Goal: Task Accomplishment & Management: Manage account settings

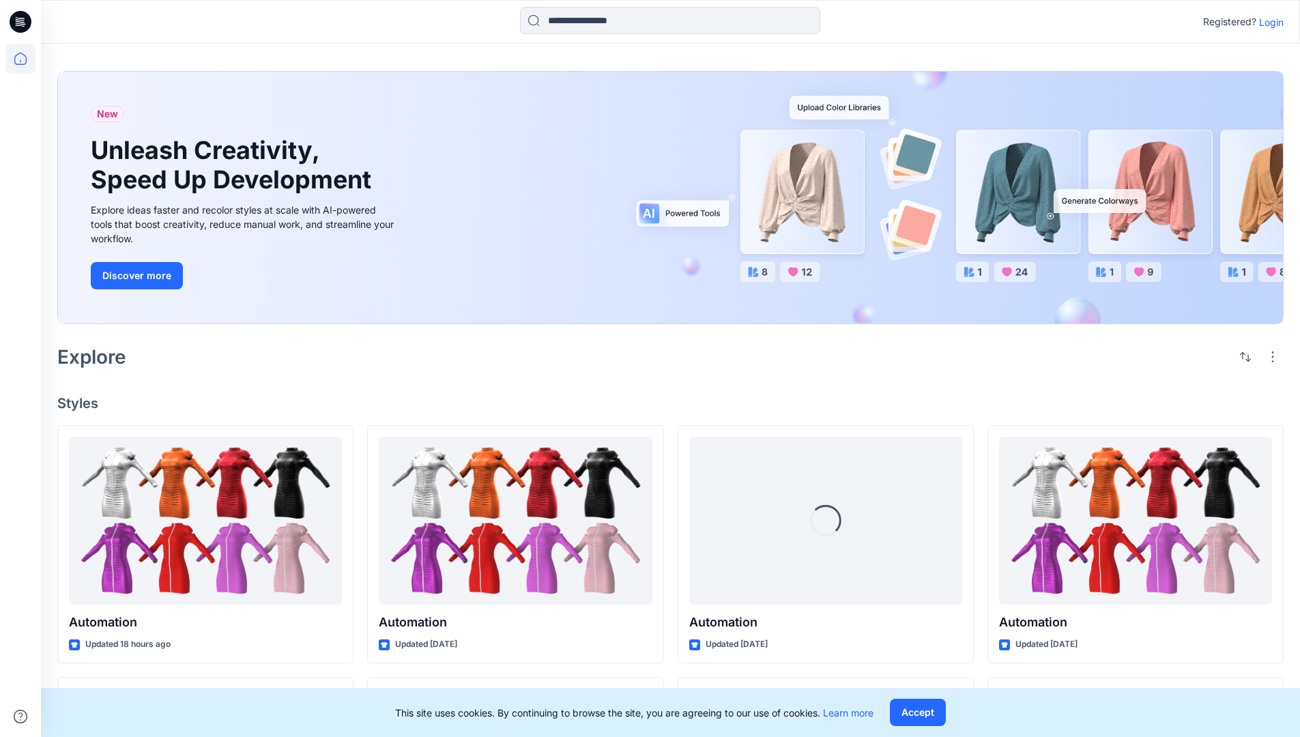
click at [1268, 22] on p "Login" at bounding box center [1271, 22] width 25 height 14
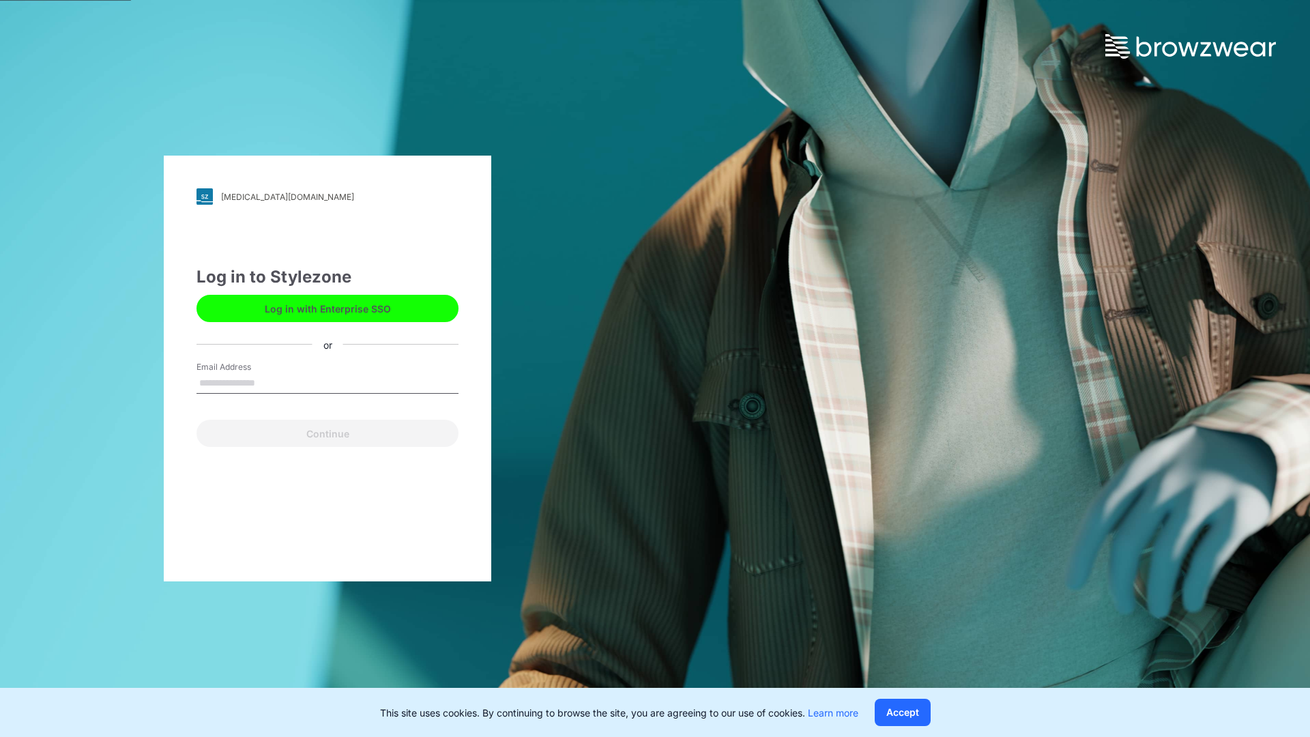
click at [270, 382] on input "Email Address" at bounding box center [328, 383] width 262 height 20
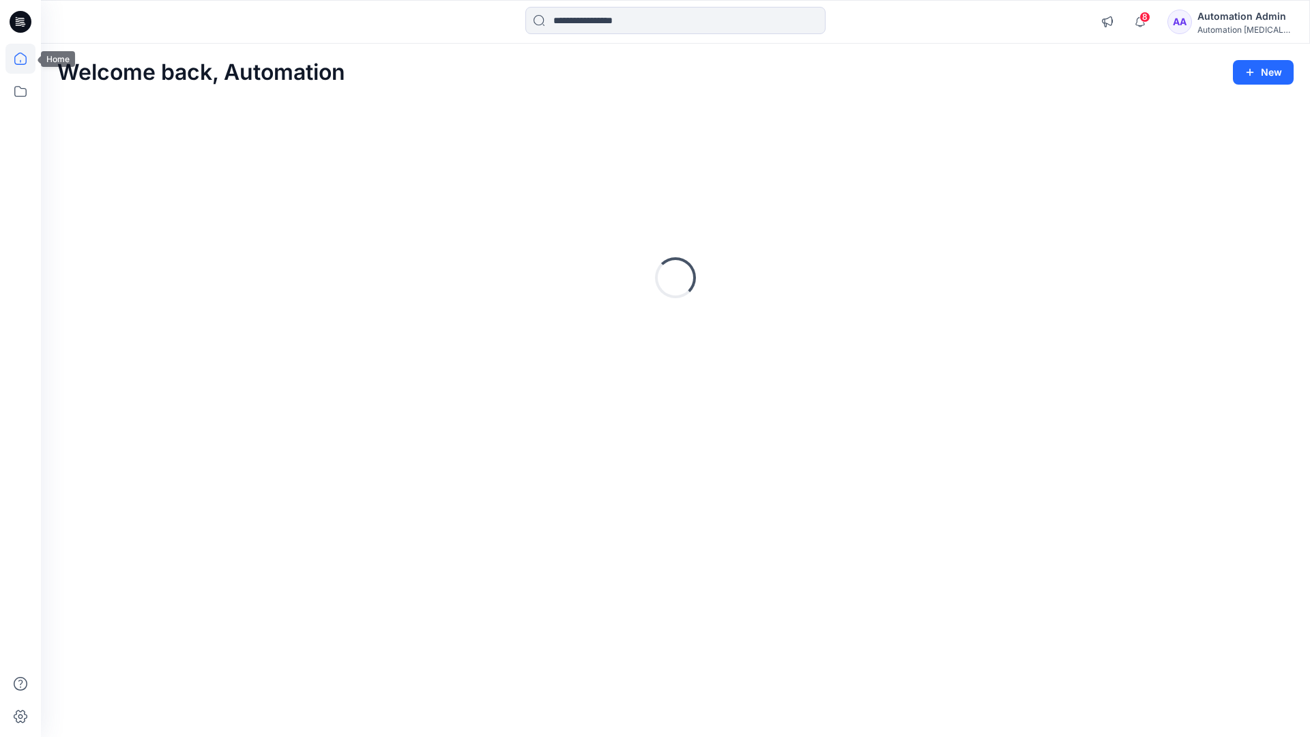
click at [26, 59] on icon at bounding box center [20, 59] width 12 height 12
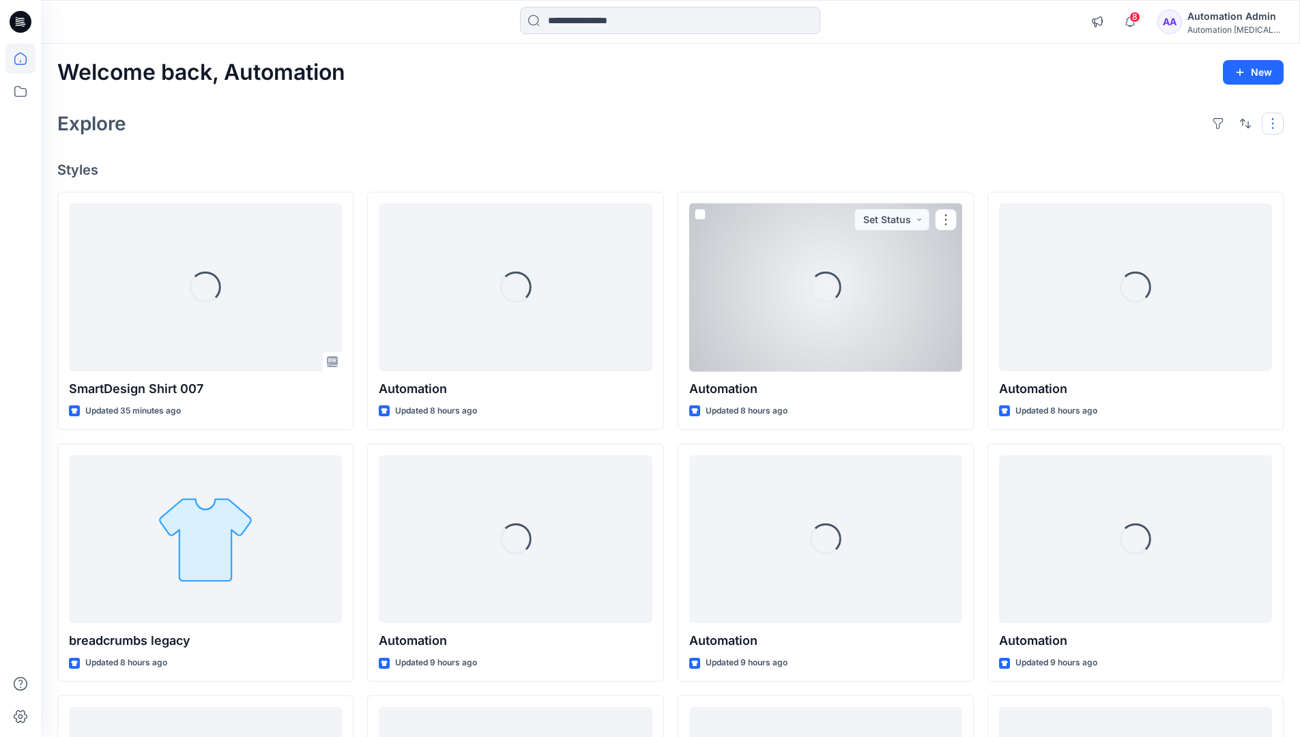
click at [1275, 123] on button "button" at bounding box center [1273, 124] width 22 height 22
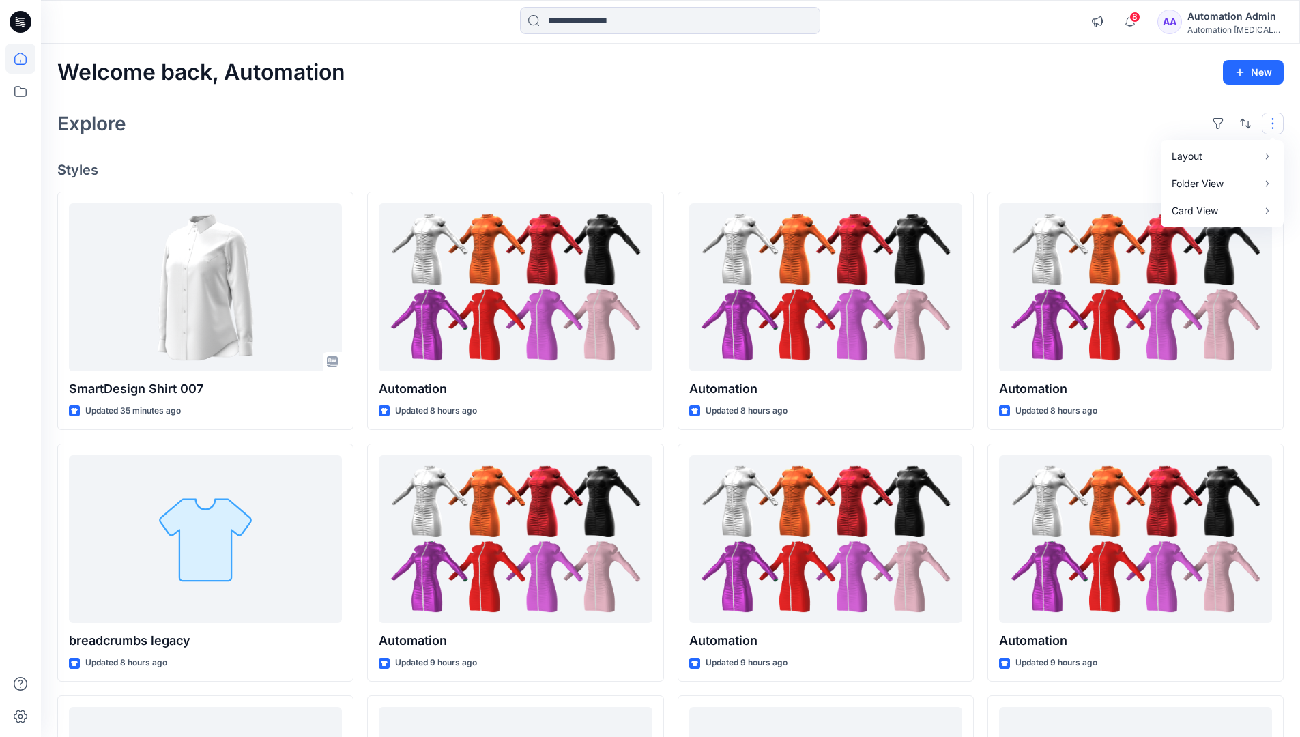
click at [1275, 123] on button "button" at bounding box center [1273, 124] width 22 height 22
click at [1242, 121] on button "button" at bounding box center [1245, 124] width 22 height 22
click at [1185, 151] on p "Last update" at bounding box center [1200, 158] width 86 height 14
click at [1172, 186] on p "A to Z" at bounding box center [1200, 189] width 86 height 14
click at [1172, 155] on p "Last update" at bounding box center [1200, 158] width 86 height 14
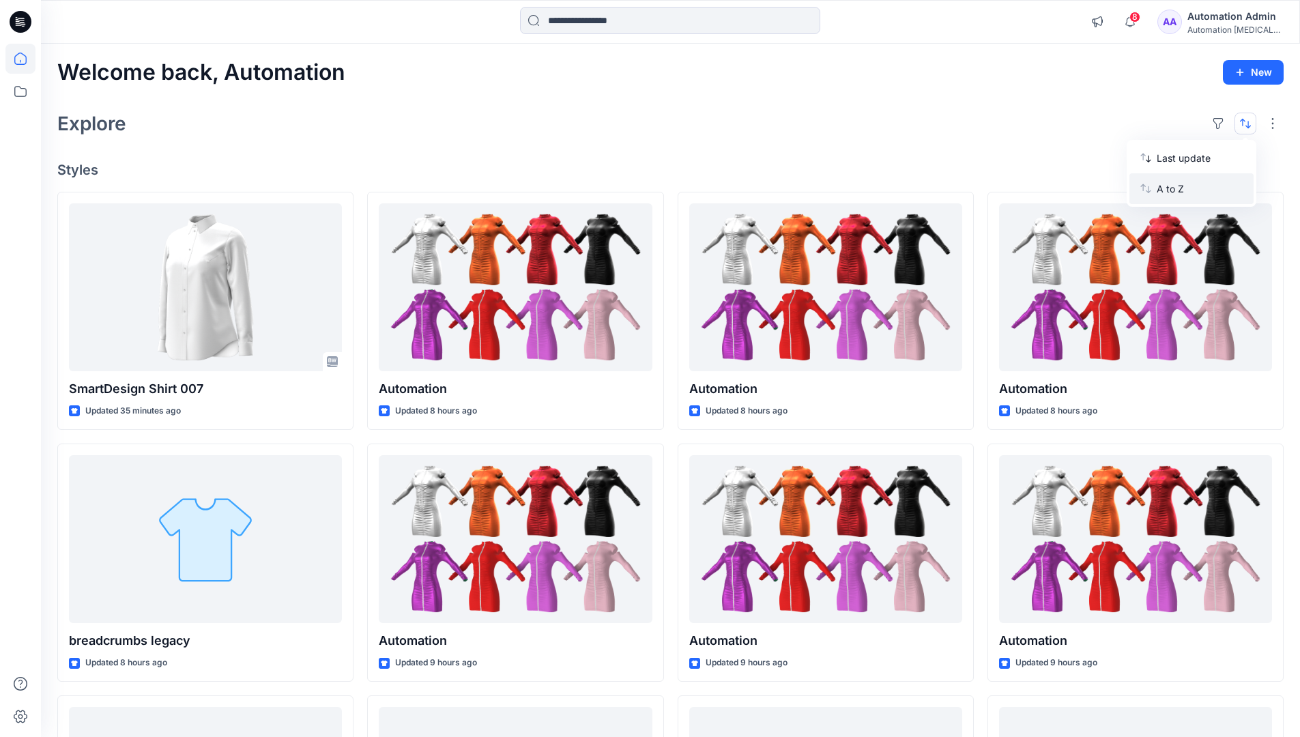
click at [1172, 192] on p "A to Z" at bounding box center [1200, 189] width 86 height 14
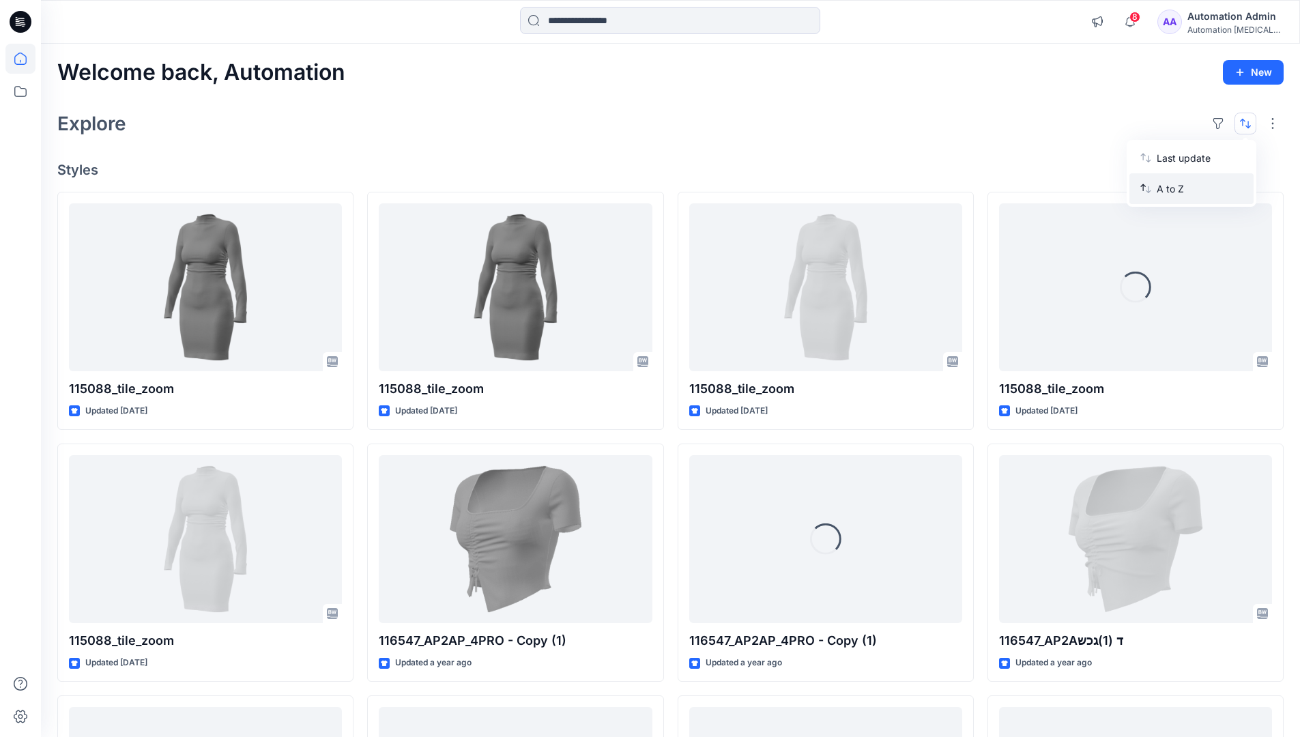
click at [1172, 188] on p "A to Z" at bounding box center [1200, 189] width 86 height 14
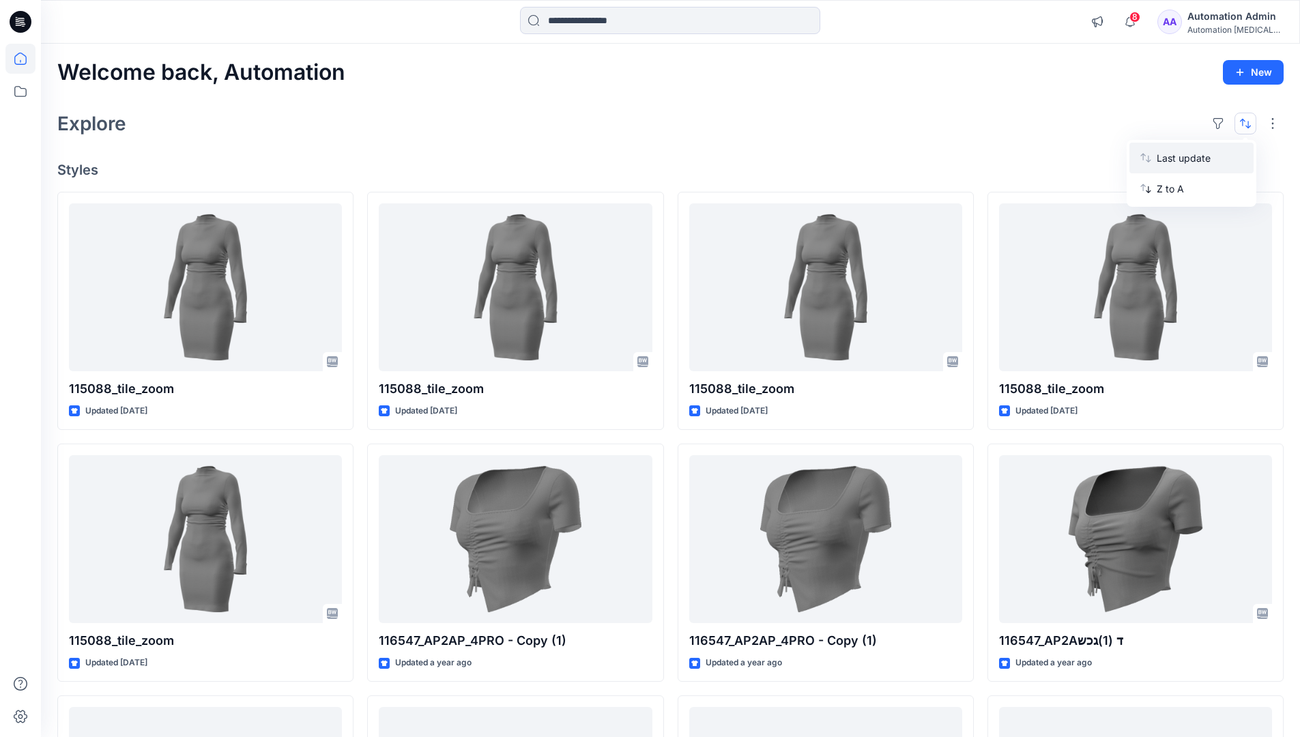
click at [1172, 161] on p "Last update" at bounding box center [1200, 158] width 86 height 14
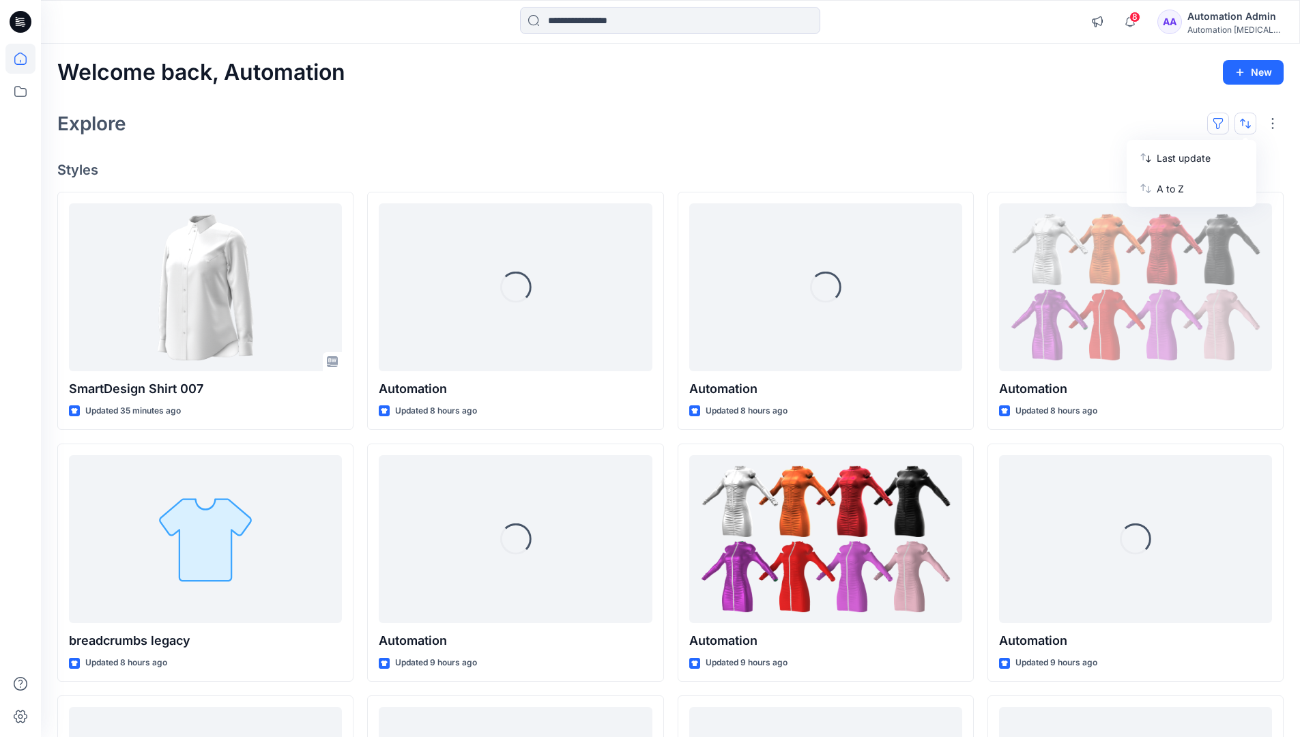
click at [1224, 122] on button "button" at bounding box center [1218, 124] width 22 height 22
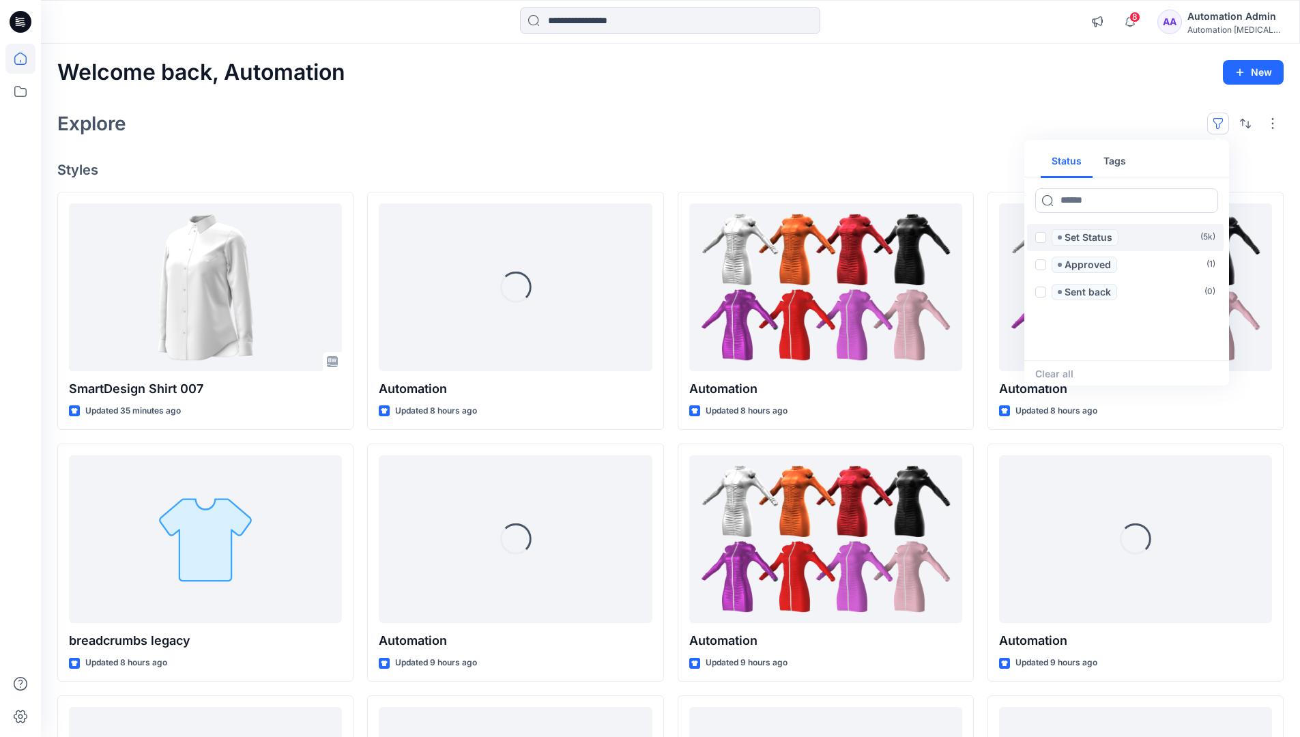
click at [1041, 239] on span at bounding box center [1040, 237] width 11 height 11
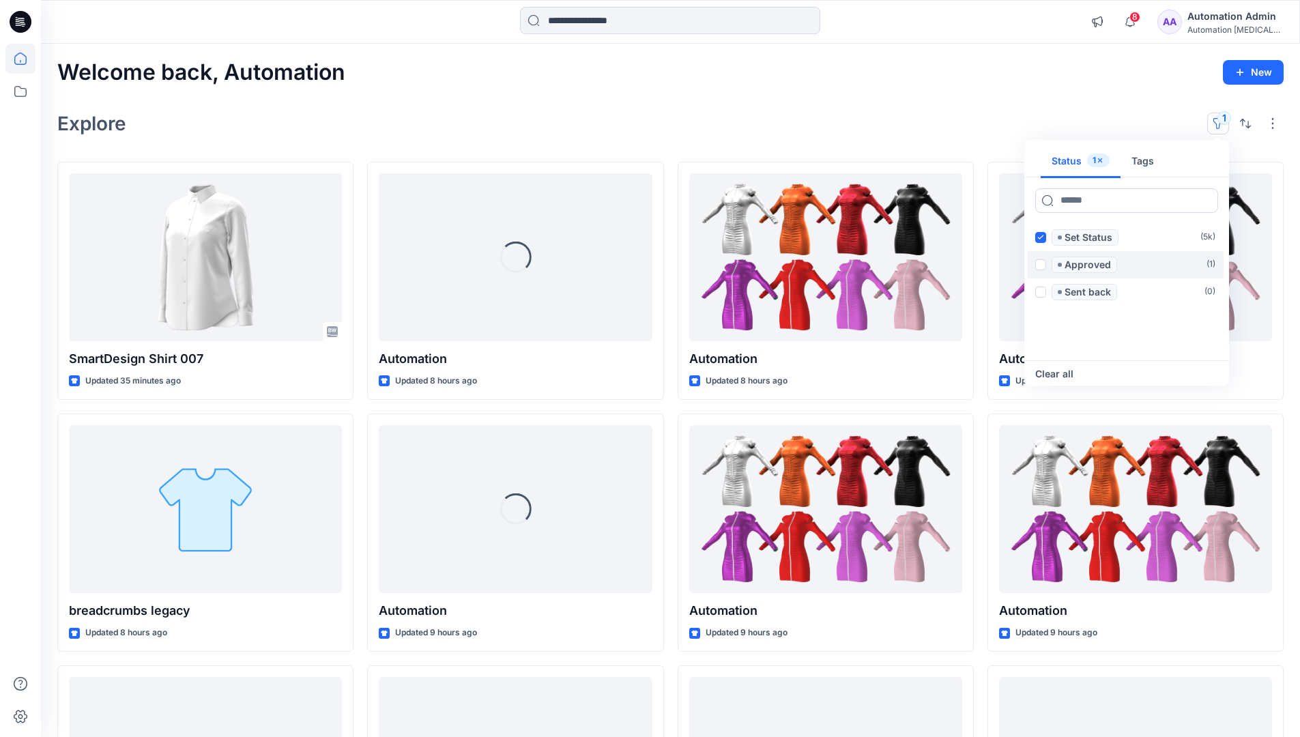
click at [1043, 262] on span at bounding box center [1040, 264] width 11 height 11
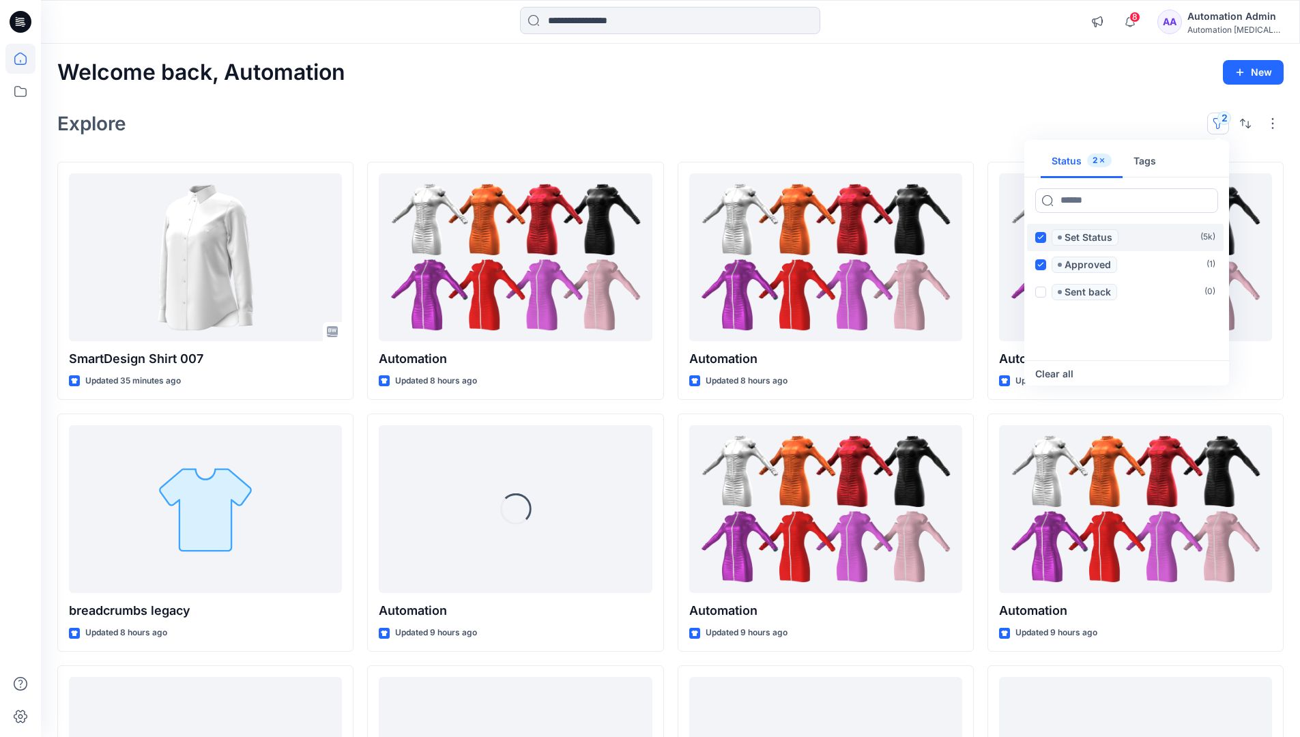
click at [1041, 238] on icon at bounding box center [1040, 237] width 6 height 5
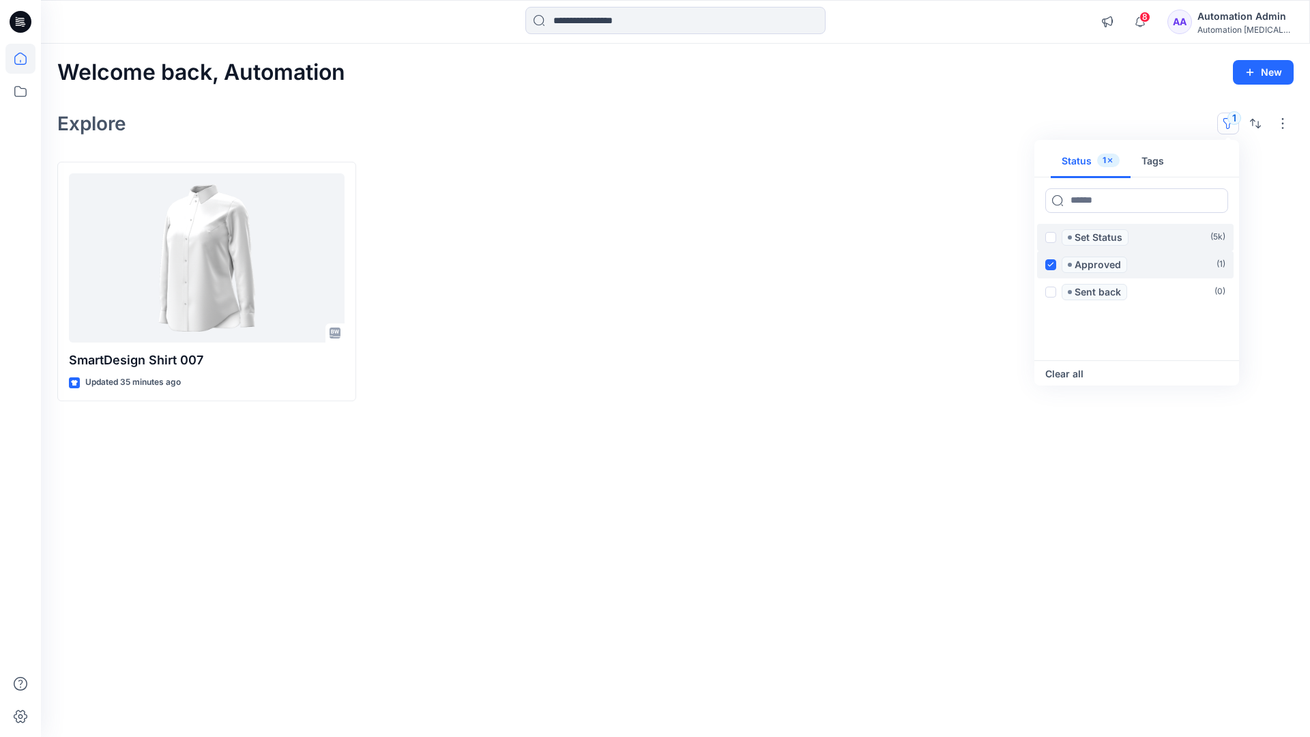
click at [1052, 263] on icon at bounding box center [1050, 264] width 6 height 5
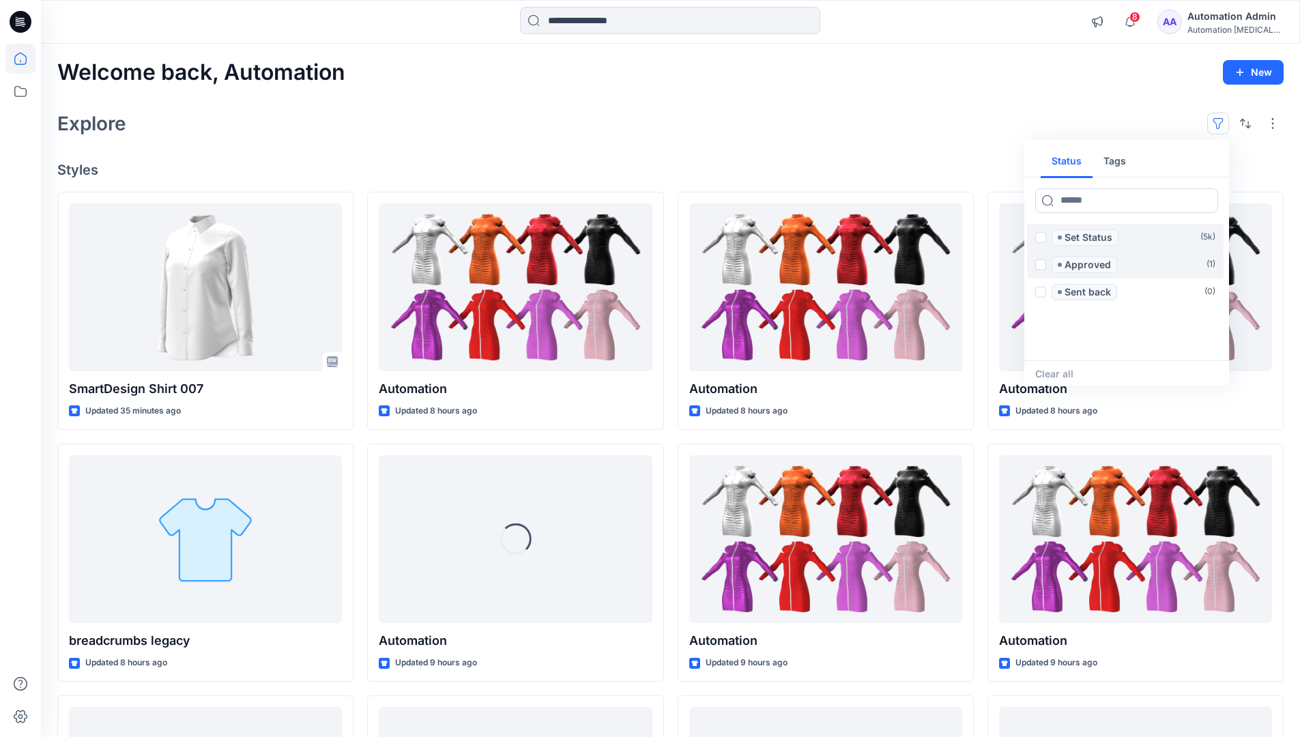
click at [1112, 156] on button "Tags" at bounding box center [1115, 161] width 44 height 33
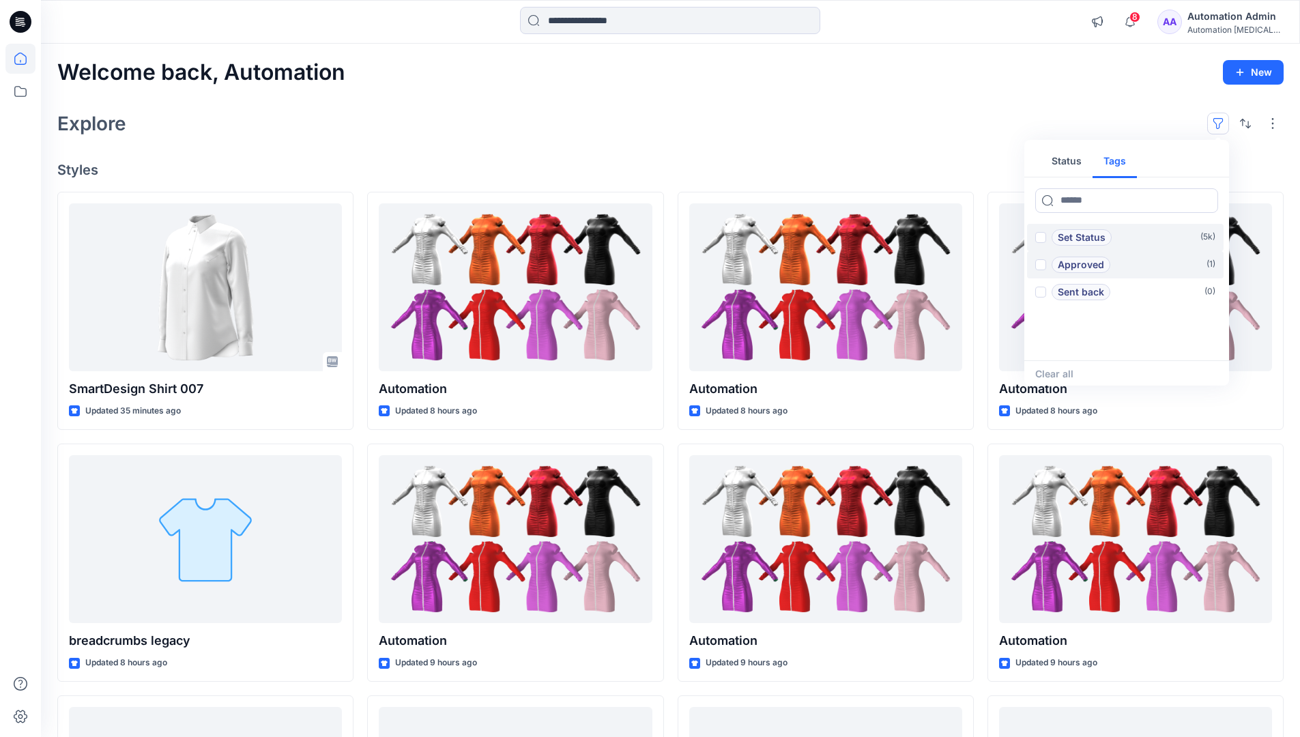
click at [1075, 160] on button "Status" at bounding box center [1067, 161] width 52 height 33
click at [1086, 203] on input at bounding box center [1126, 200] width 183 height 25
type input "******"
click at [1091, 238] on p "Set Status" at bounding box center [1089, 237] width 48 height 16
click at [1204, 201] on icon at bounding box center [1205, 199] width 5 height 5
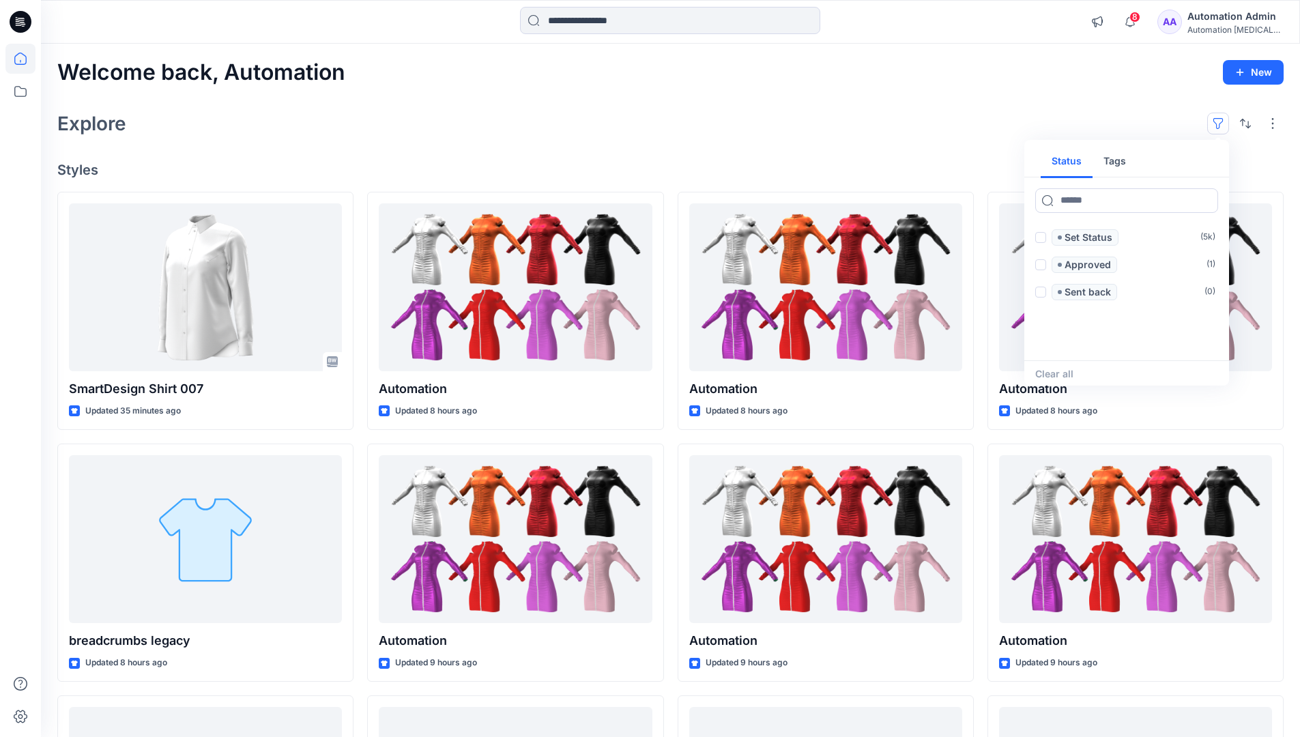
click at [1119, 166] on button "Tags" at bounding box center [1115, 161] width 44 height 33
click at [1077, 200] on input at bounding box center [1126, 200] width 183 height 25
type input "**********"
click at [1126, 343] on p "automation tag" at bounding box center [1094, 346] width 72 height 16
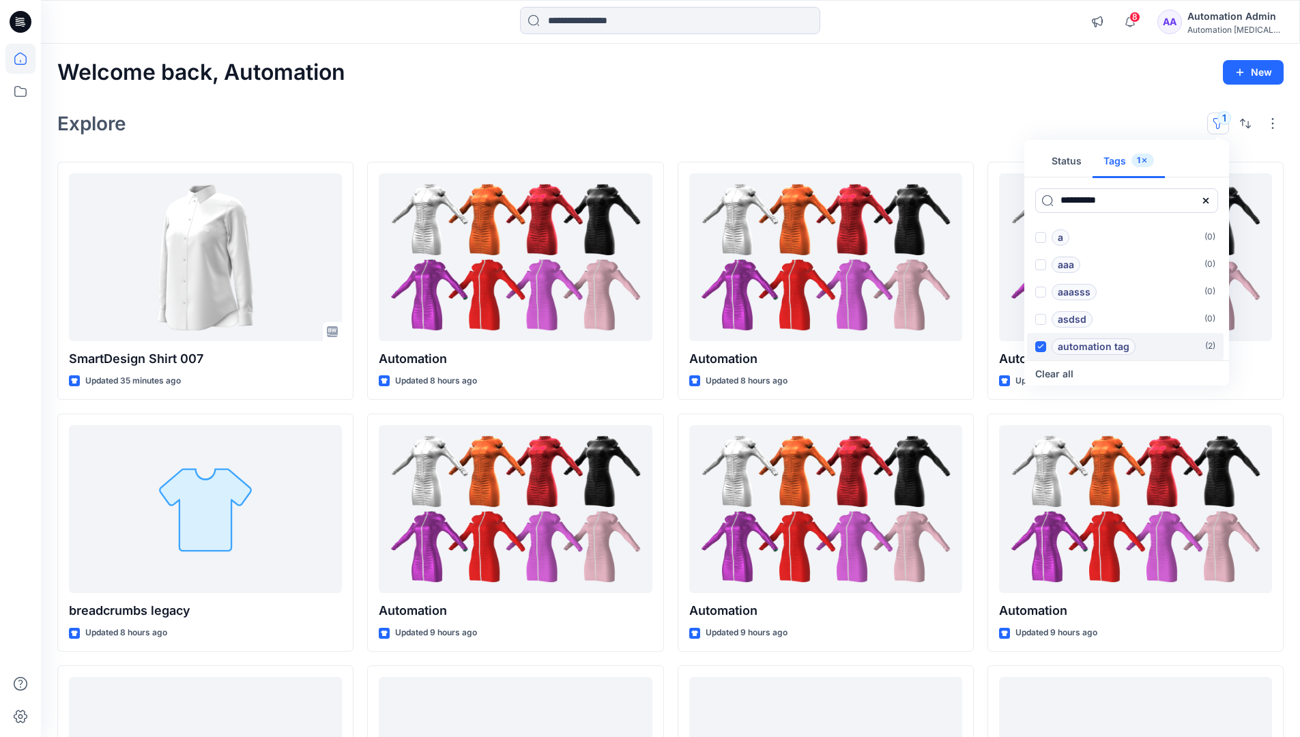
click at [1126, 343] on p "automation tag" at bounding box center [1094, 346] width 72 height 16
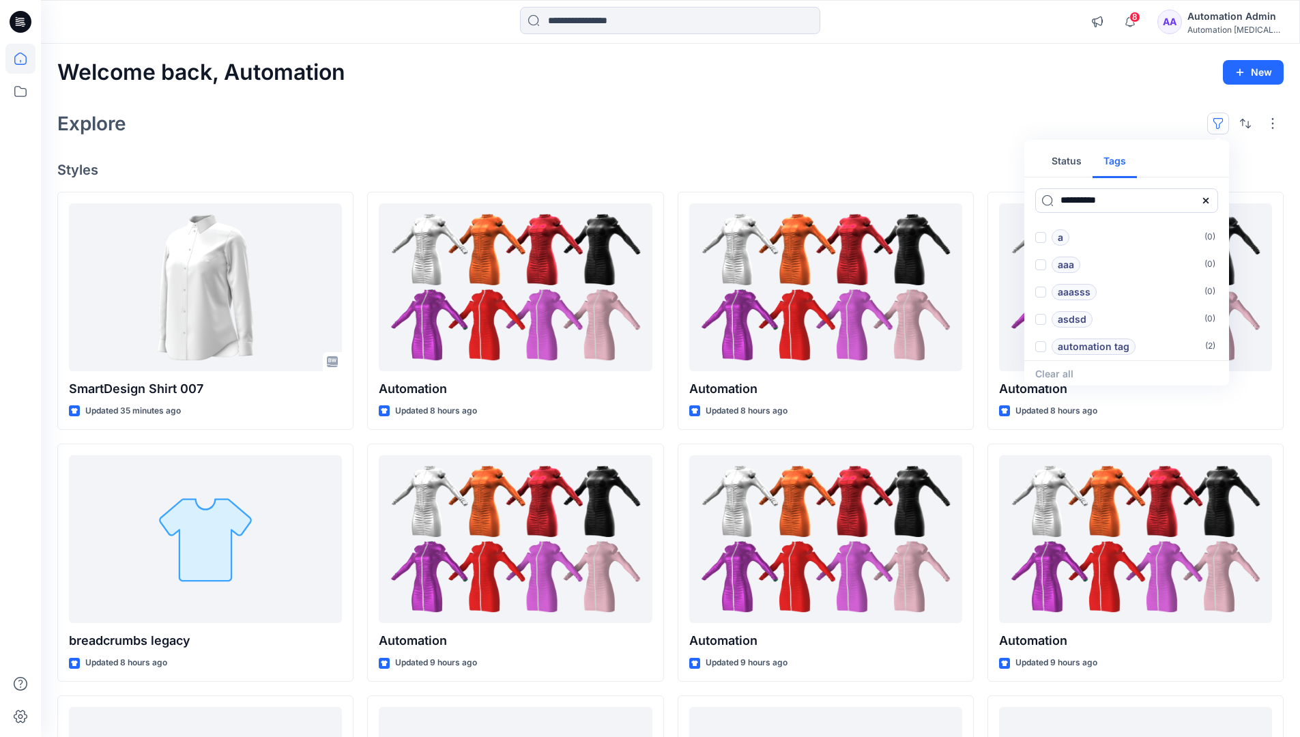
click at [1207, 202] on icon at bounding box center [1205, 199] width 5 height 5
click at [1075, 166] on button "Status" at bounding box center [1067, 161] width 52 height 33
click at [1088, 238] on p "Set Status" at bounding box center [1089, 237] width 48 height 16
click at [1043, 238] on span at bounding box center [1040, 237] width 11 height 11
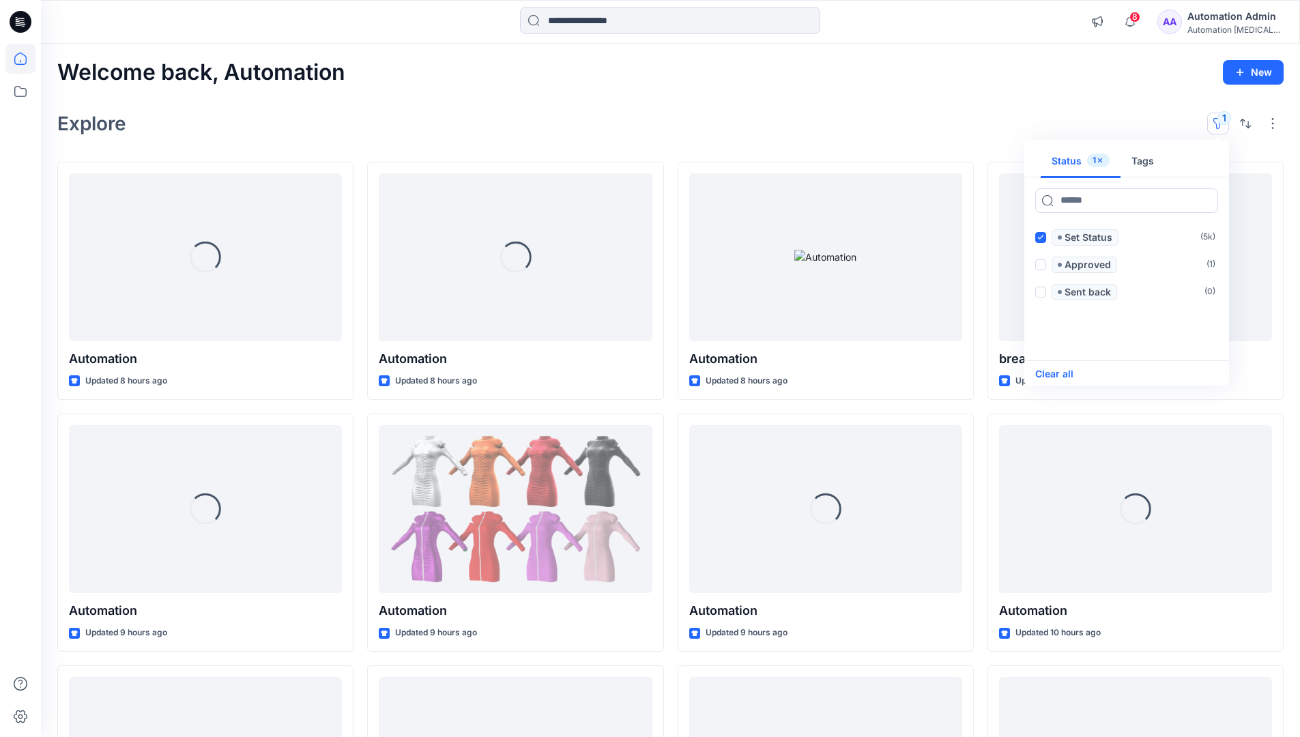
click at [1065, 373] on button "Clear all" at bounding box center [1054, 374] width 38 height 16
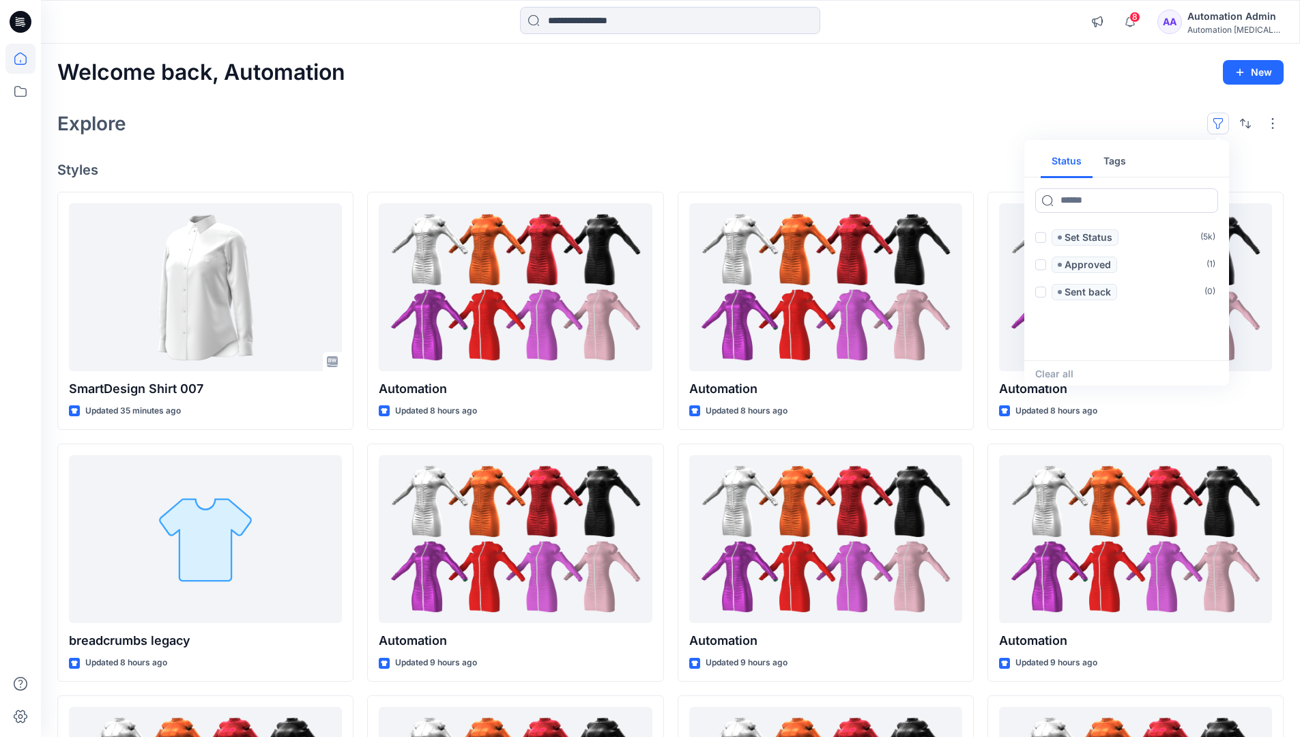
click at [1221, 119] on button "button" at bounding box center [1218, 124] width 22 height 22
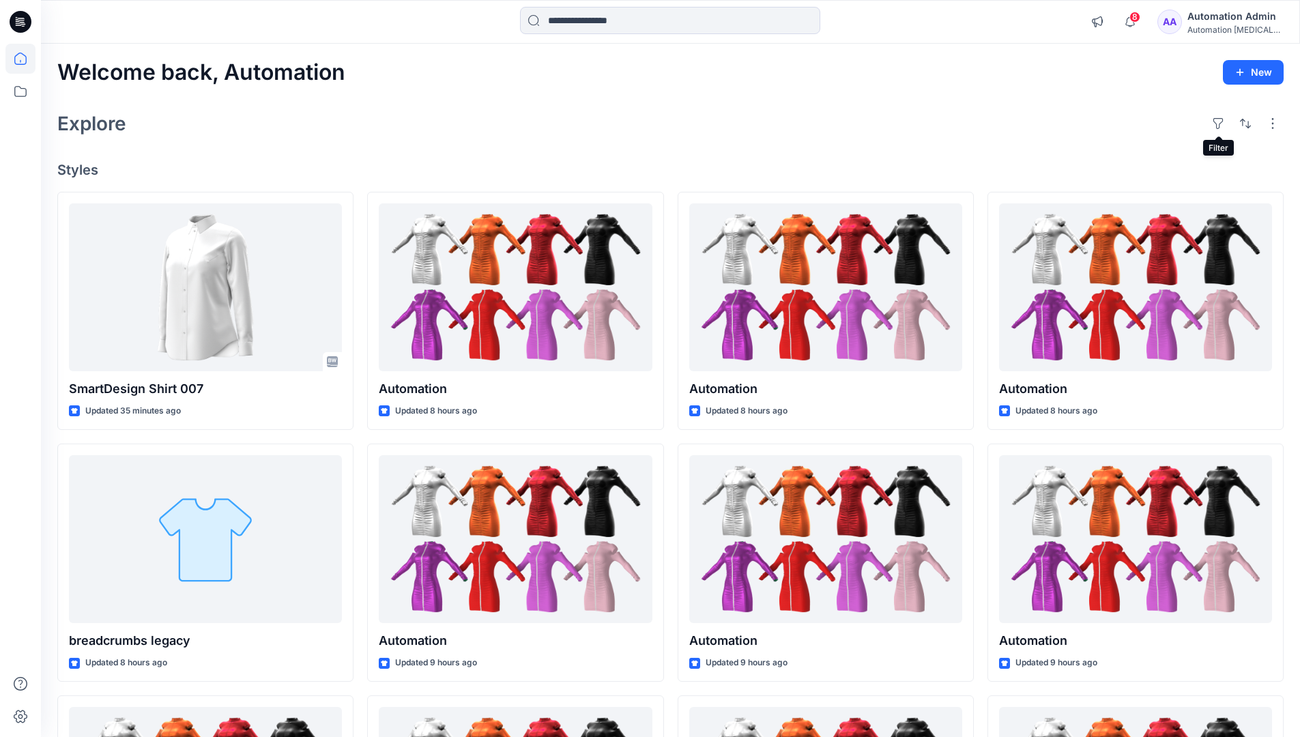
click at [1230, 16] on div "Automation Admin" at bounding box center [1235, 16] width 96 height 16
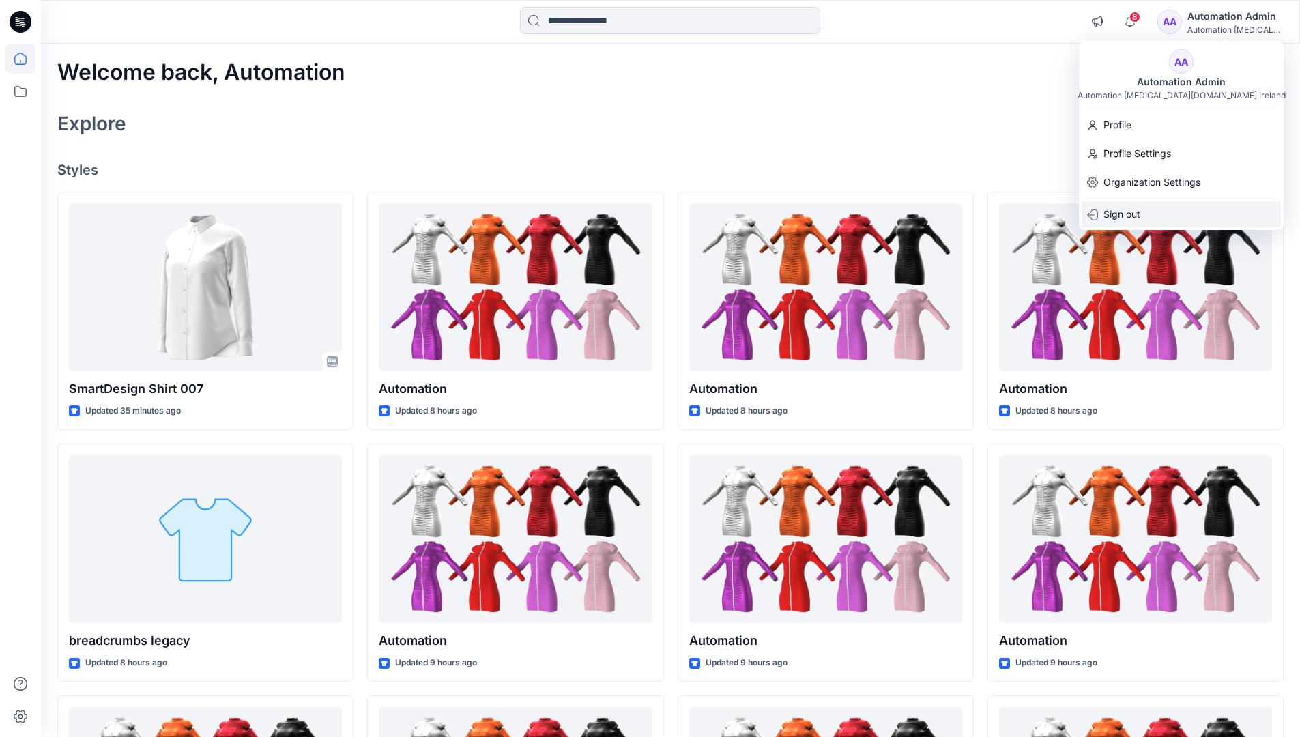
click at [1140, 216] on p "Sign out" at bounding box center [1121, 214] width 37 height 26
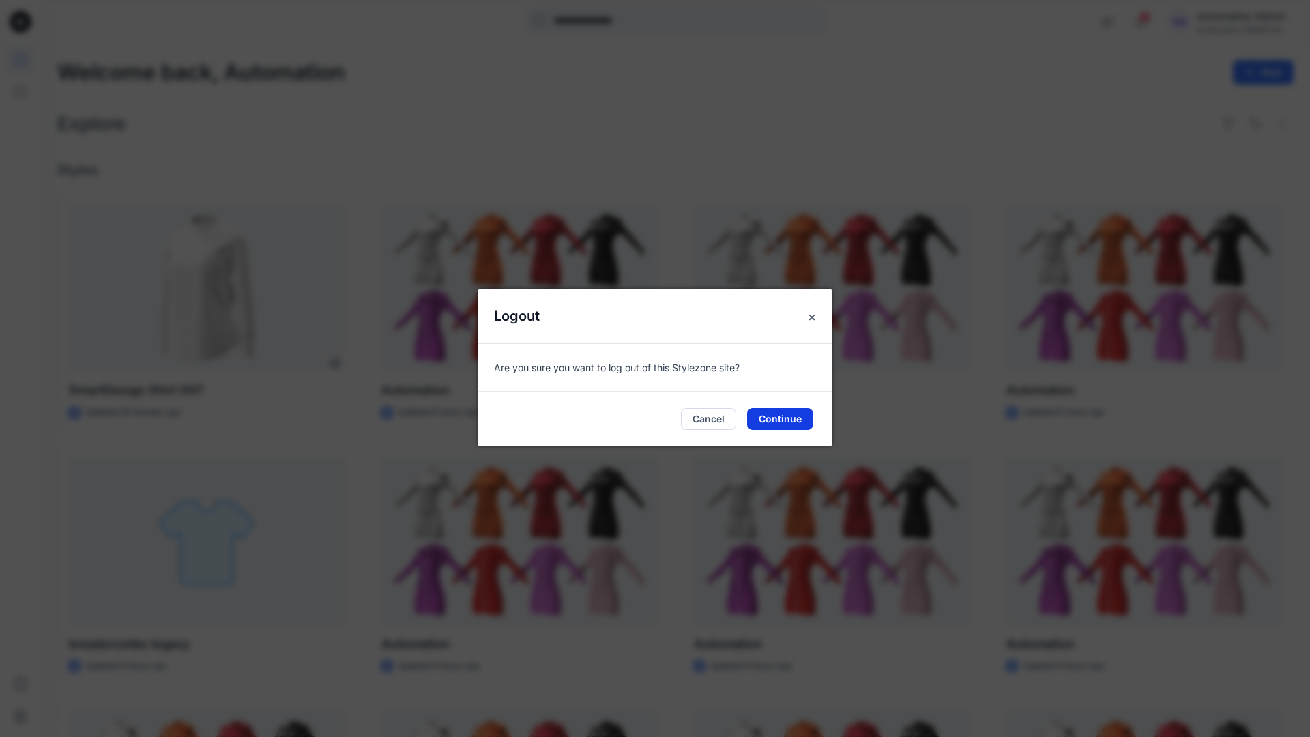
click at [797, 414] on button "Continue" at bounding box center [780, 419] width 66 height 22
